Goal: Navigation & Orientation: Go to known website

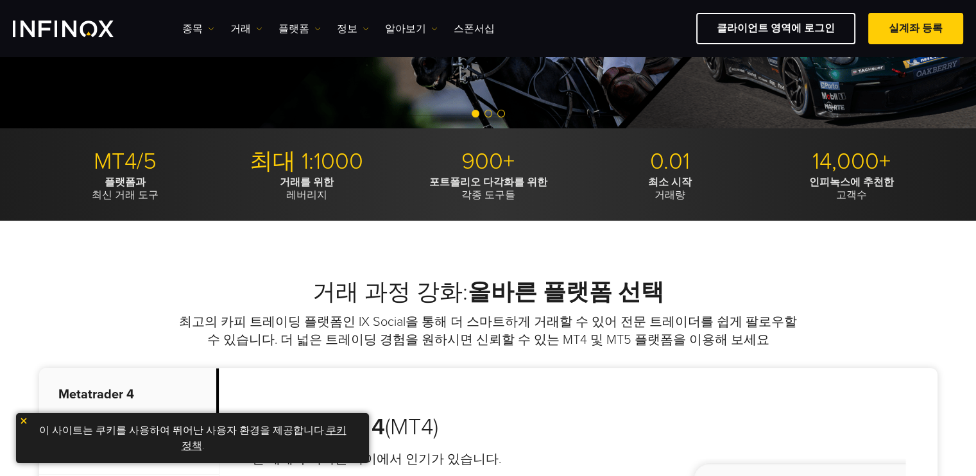
scroll to position [128, 0]
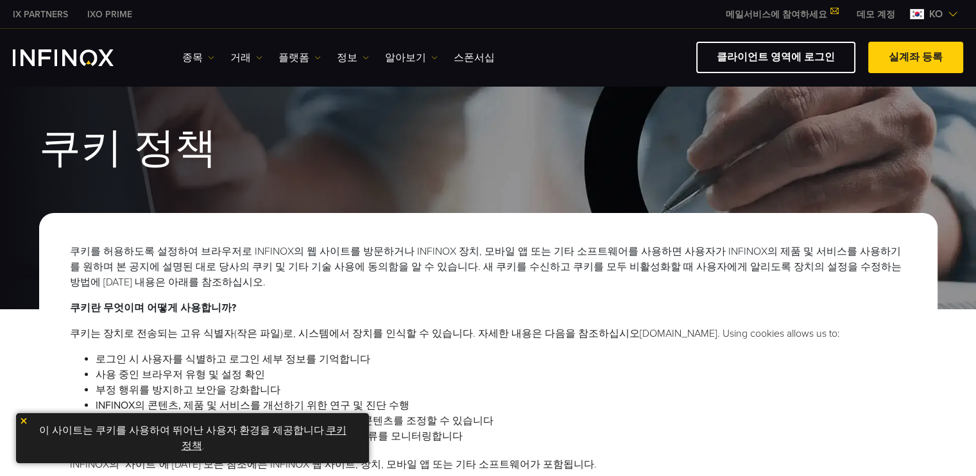
click at [195, 447] on link "쿠키 정책" at bounding box center [264, 438] width 165 height 28
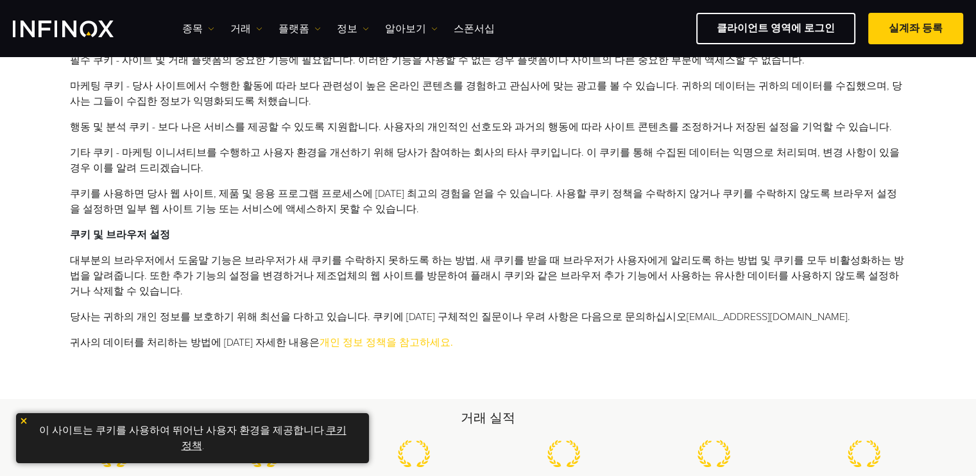
scroll to position [642, 0]
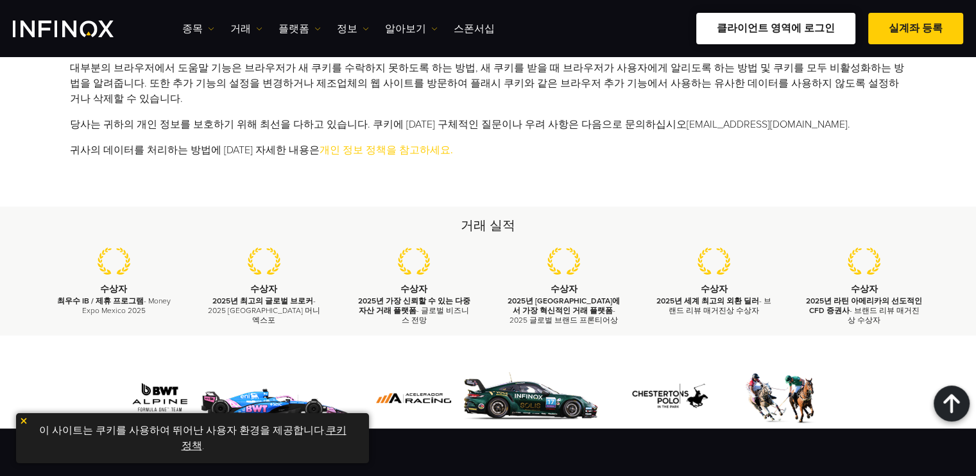
click at [792, 19] on link "클라이언트 영역에 로그인" at bounding box center [776, 28] width 159 height 31
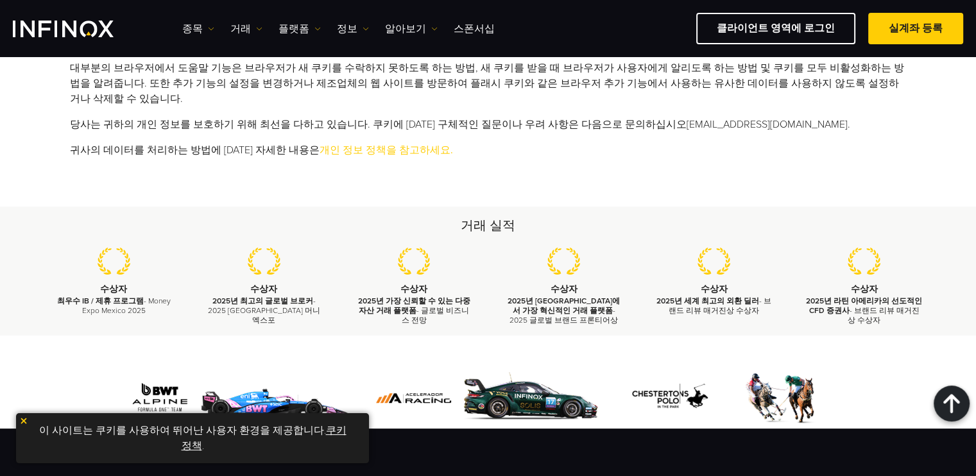
scroll to position [0, 0]
